Goal: Task Accomplishment & Management: Manage account settings

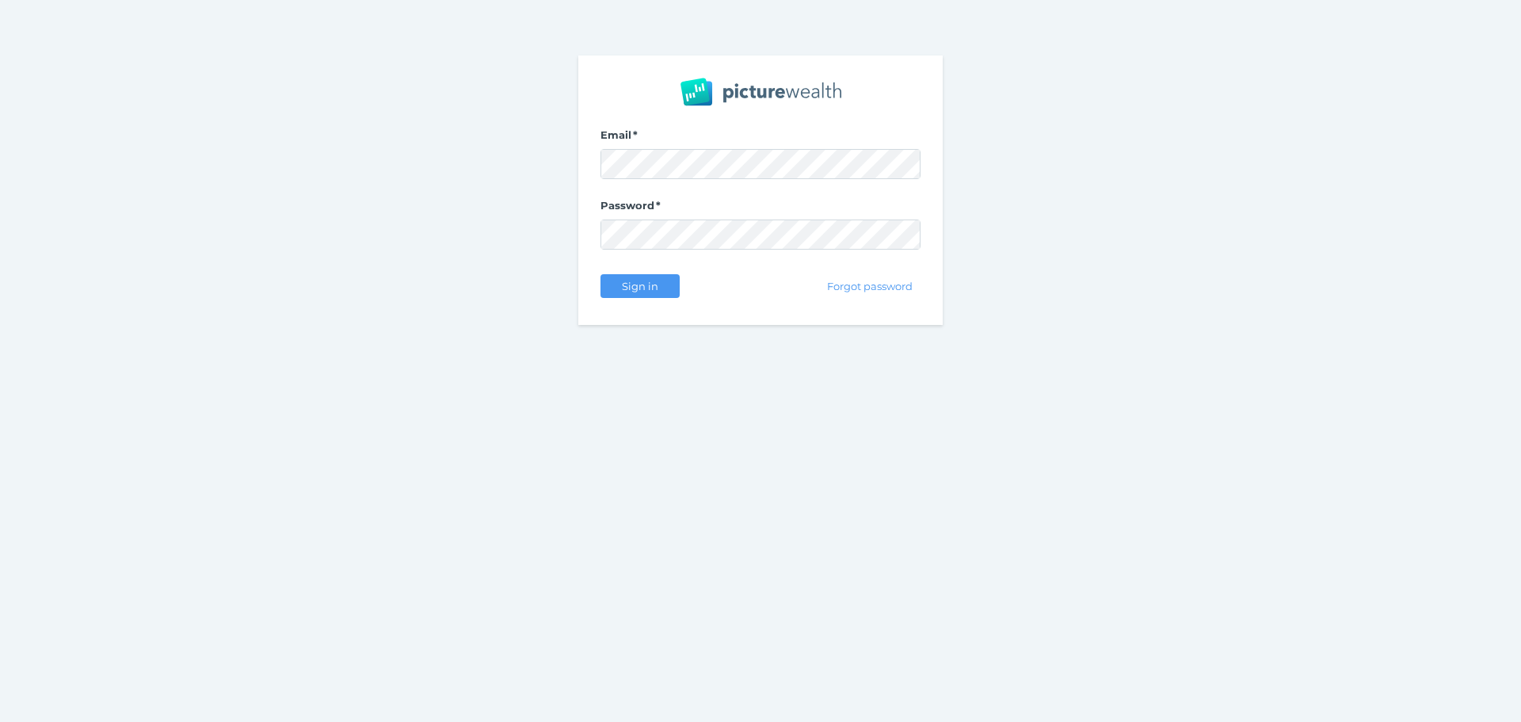
click at [755, 358] on div "Email Password Sign in Forgot password" at bounding box center [760, 361] width 1521 height 722
drag, startPoint x: 643, startPoint y: 278, endPoint x: 725, endPoint y: 290, distance: 83.3
click at [643, 279] on button "Sign in" at bounding box center [640, 286] width 79 height 24
drag, startPoint x: 652, startPoint y: 288, endPoint x: 540, endPoint y: 228, distance: 127.6
click at [652, 289] on span "Sign in" at bounding box center [640, 286] width 50 height 13
